Goal: Transaction & Acquisition: Obtain resource

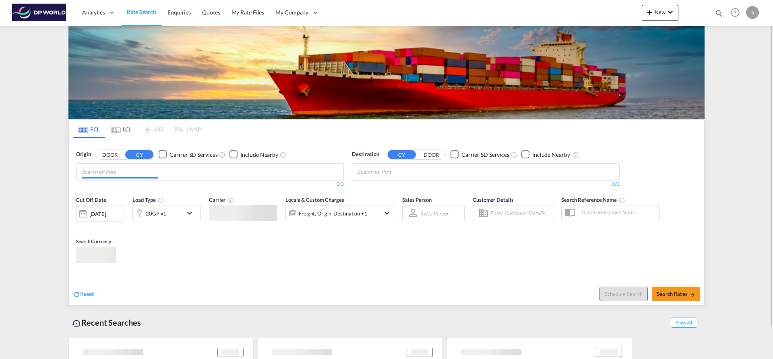
click at [163, 172] on md-chips at bounding box center [209, 172] width 267 height 17
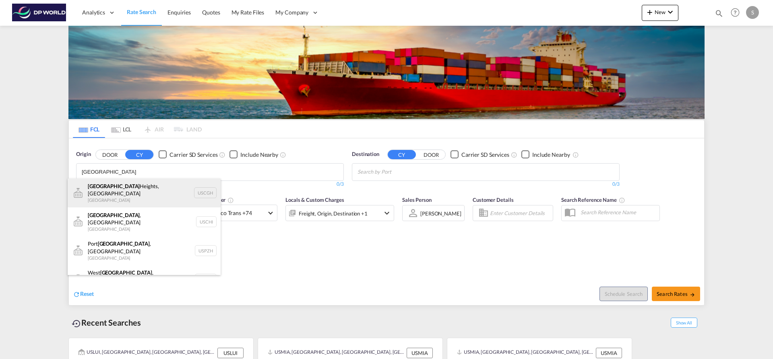
type input "[GEOGRAPHIC_DATA]"
click at [172, 193] on div "[GEOGRAPHIC_DATA], [GEOGRAPHIC_DATA] [GEOGRAPHIC_DATA] USCGH" at bounding box center [144, 193] width 153 height 29
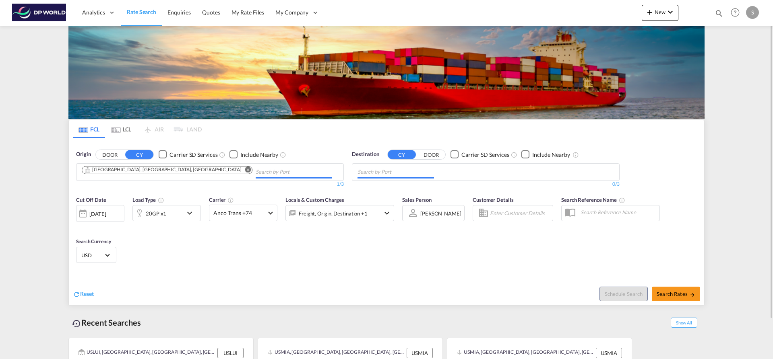
click at [359, 173] on input "Chips input." at bounding box center [395, 172] width 76 height 13
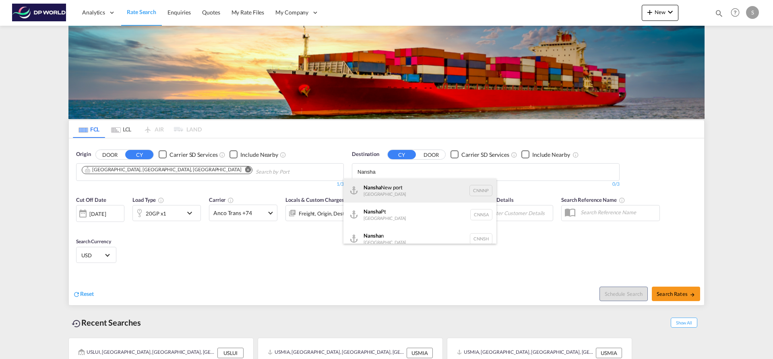
type input "Nansha"
click at [413, 194] on div "Nansha [GEOGRAPHIC_DATA] CNNNP" at bounding box center [419, 191] width 153 height 24
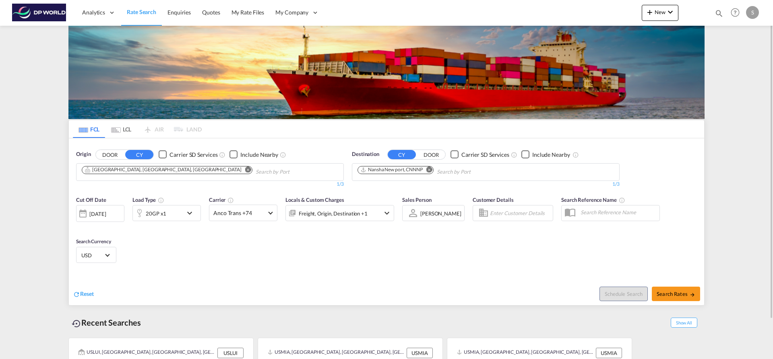
click at [191, 213] on md-icon "icon-chevron-down" at bounding box center [192, 214] width 14 height 10
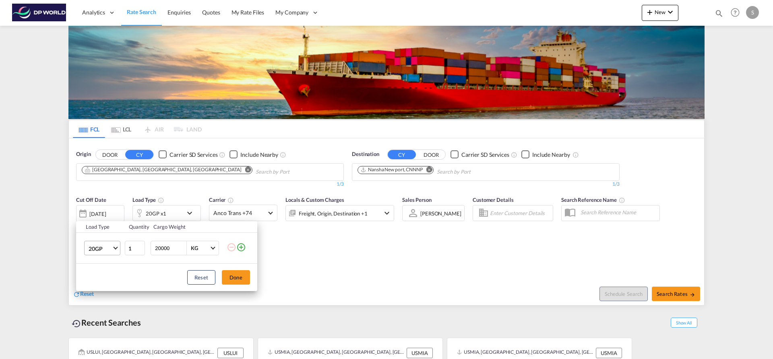
click at [102, 249] on span "20GP" at bounding box center [100, 249] width 23 height 8
click at [109, 284] on md-option "40HC" at bounding box center [109, 287] width 55 height 19
click at [248, 283] on button "Done" at bounding box center [236, 278] width 28 height 14
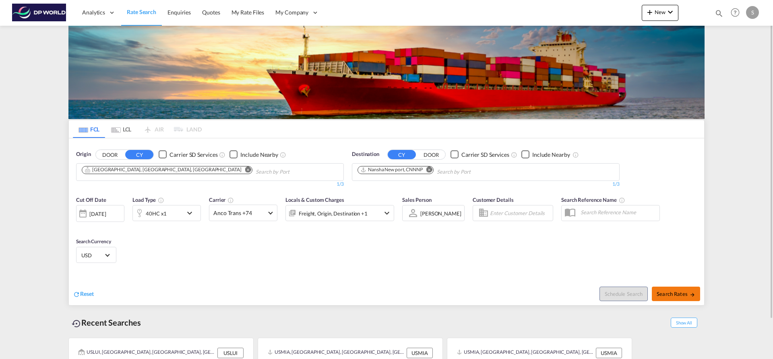
click at [679, 295] on span "Search Rates" at bounding box center [676, 294] width 39 height 6
type input "USCGH to CNNNP / [DATE]"
